Goal: Transaction & Acquisition: Purchase product/service

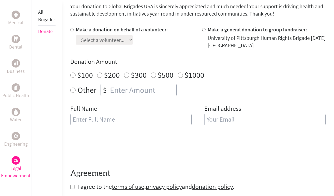
scroll to position [147, 0]
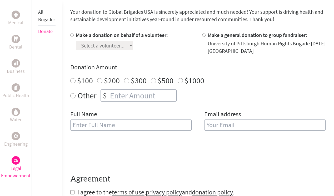
click at [246, 24] on section "Make a Donation Your donation to Global Brigades USA is sincerely appreciated a…" at bounding box center [198, 105] width 256 height 227
click at [247, 16] on p "Your donation to Global Brigades USA is sincerely appreciated and much needed! …" at bounding box center [198, 15] width 256 height 15
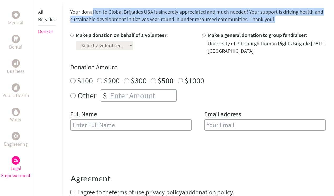
click at [247, 16] on p "Your donation to Global Brigades USA is sincerely appreciated and much needed! …" at bounding box center [198, 15] width 256 height 15
click at [246, 32] on label "Make a general donation to group fundraiser:" at bounding box center [258, 35] width 100 height 7
click at [206, 33] on input "Make a general donation to group fundraiser:" at bounding box center [203, 34] width 3 height 3
radio input "true"
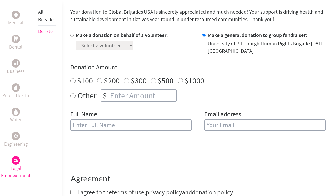
click at [246, 32] on label "Make a general donation to group fundraiser:" at bounding box center [258, 35] width 100 height 7
click at [206, 33] on input "Make a general donation to group fundraiser:" at bounding box center [203, 34] width 3 height 3
click at [246, 32] on label "Make a general donation to group fundraiser:" at bounding box center [258, 35] width 100 height 7
click at [206, 33] on input "Make a general donation to group fundraiser:" at bounding box center [203, 34] width 3 height 3
click at [247, 44] on div "University of Pittsburgh Human Rights Brigade [DATE] [GEOGRAPHIC_DATA]" at bounding box center [267, 47] width 118 height 15
